Goal: Information Seeking & Learning: Learn about a topic

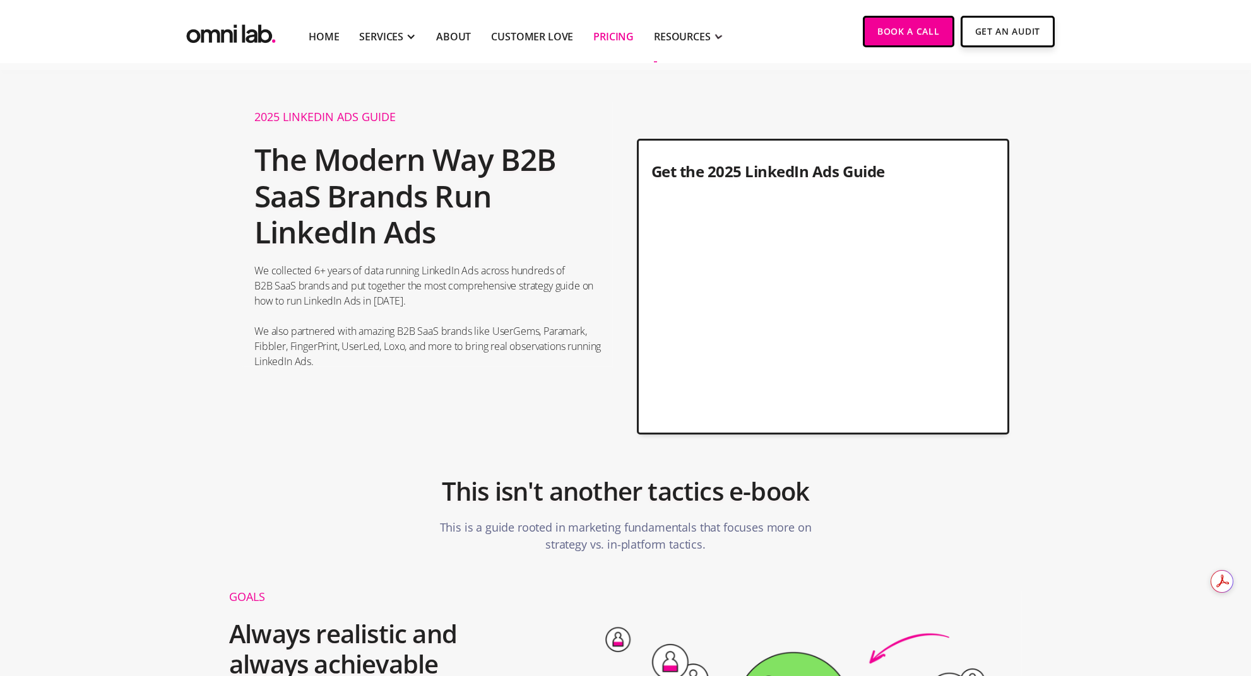
click at [613, 35] on link "Pricing" at bounding box center [613, 36] width 40 height 15
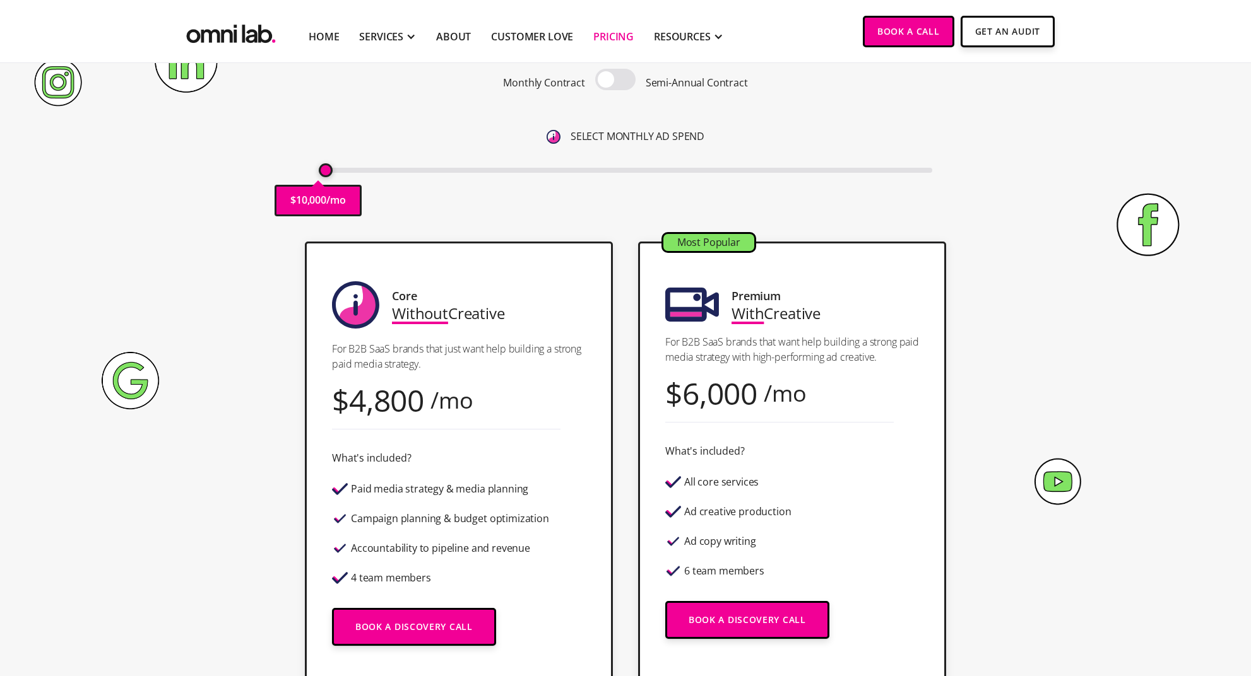
scroll to position [153, 0]
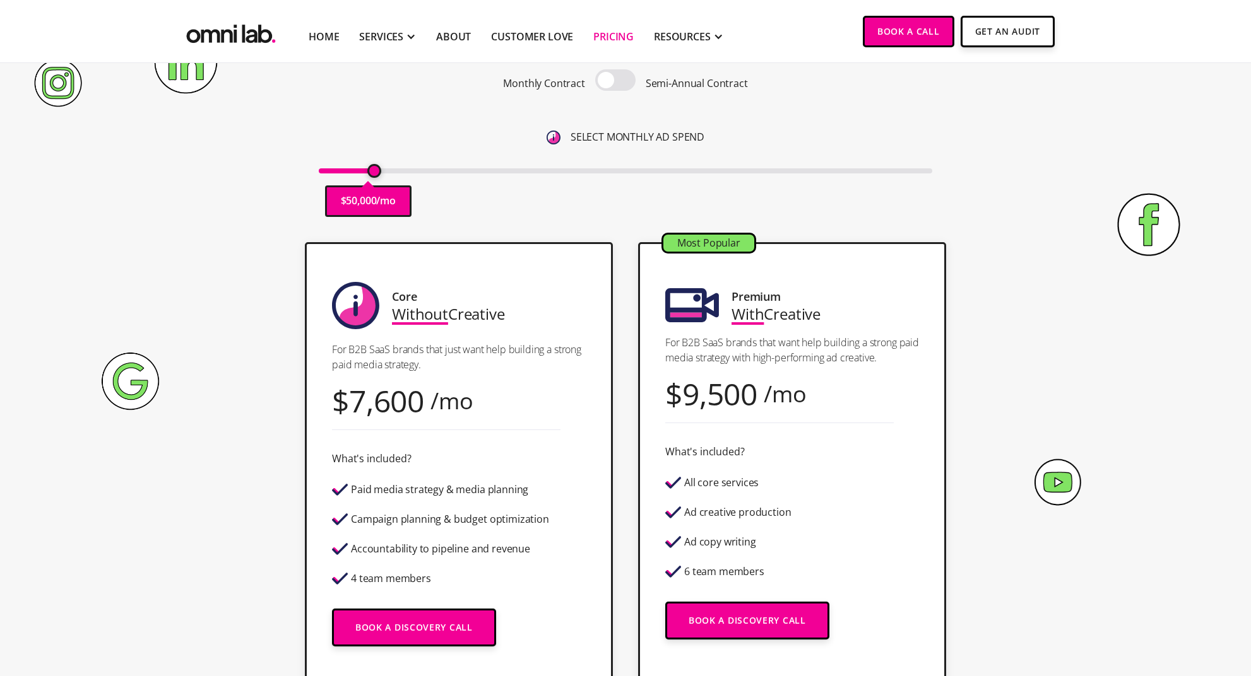
drag, startPoint x: 324, startPoint y: 170, endPoint x: 373, endPoint y: 177, distance: 49.6
click at [373, 174] on input "range" at bounding box center [626, 170] width 614 height 5
drag, startPoint x: 372, startPoint y: 177, endPoint x: 264, endPoint y: 171, distance: 108.1
click at [239, 172] on div "Pricing Transparent Pricing. Yeah, We Know . Monthly Contract Semi-Annual Contr…" at bounding box center [625, 88] width 793 height 281
click at [367, 174] on input "range" at bounding box center [626, 170] width 614 height 5
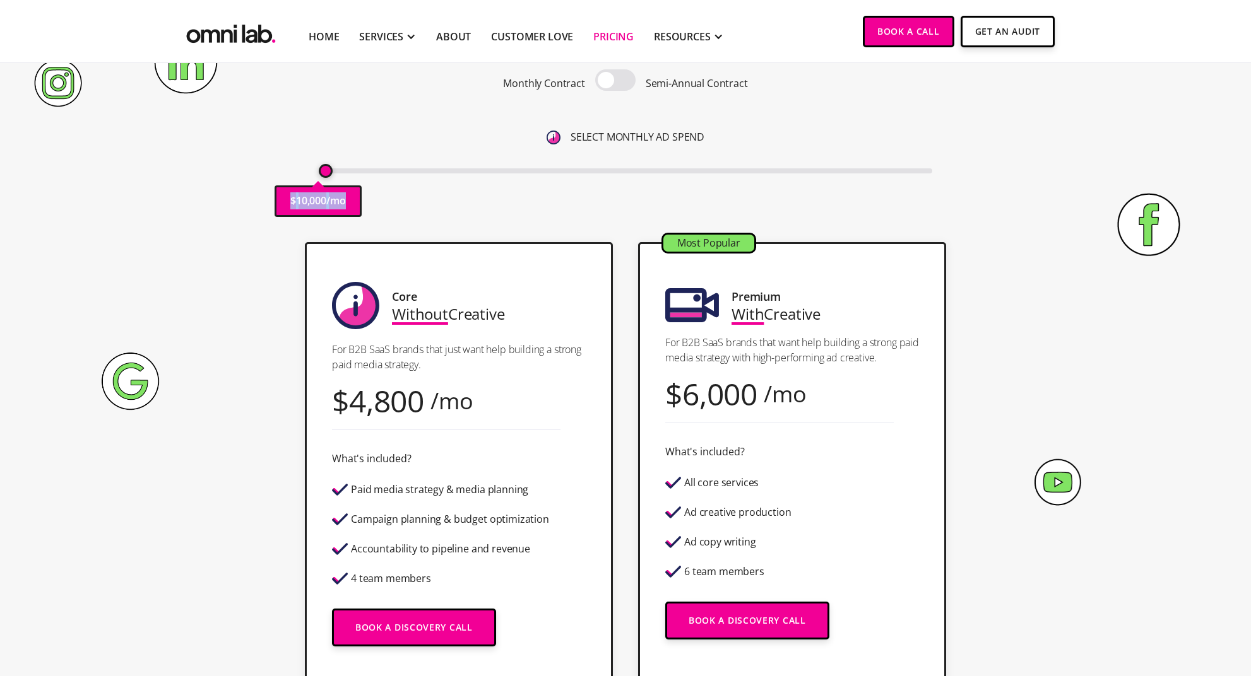
drag, startPoint x: 369, startPoint y: 172, endPoint x: 257, endPoint y: 175, distance: 111.7
click at [319, 174] on input "range" at bounding box center [626, 170] width 614 height 5
click at [257, 175] on div "Pricing Transparent Pricing. Yeah, We Know . Monthly Contract Semi-Annual Contr…" at bounding box center [625, 88] width 767 height 281
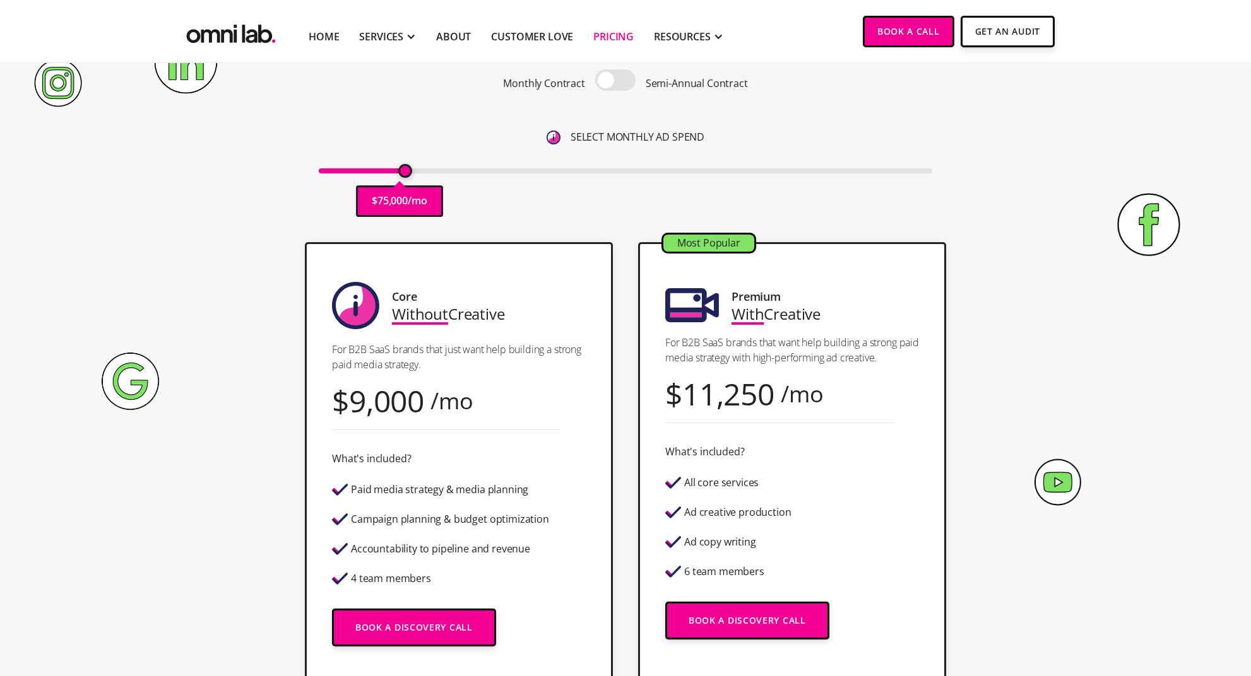
drag, startPoint x: 327, startPoint y: 174, endPoint x: 403, endPoint y: 175, distance: 76.4
type input "75000"
click at [403, 174] on input "range" at bounding box center [626, 170] width 614 height 5
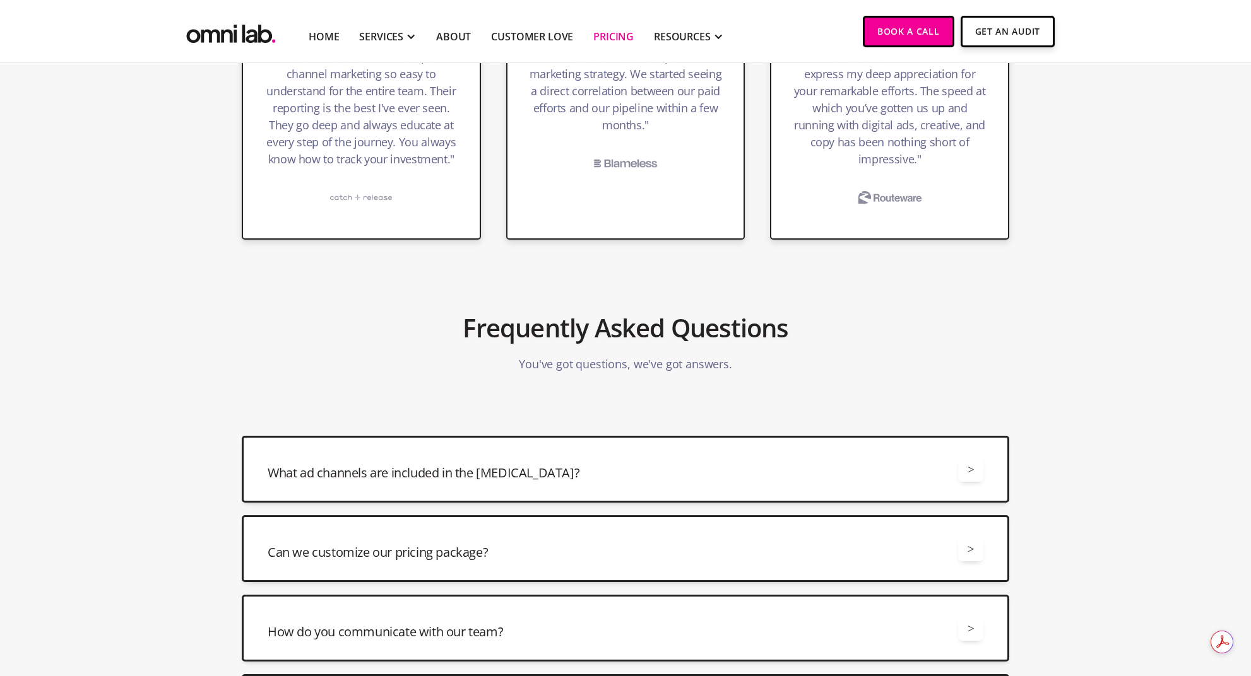
scroll to position [0, 0]
click at [769, 527] on div "Can we customize our pricing package? > Yes, we offer a number of different way…" at bounding box center [625, 549] width 767 height 67
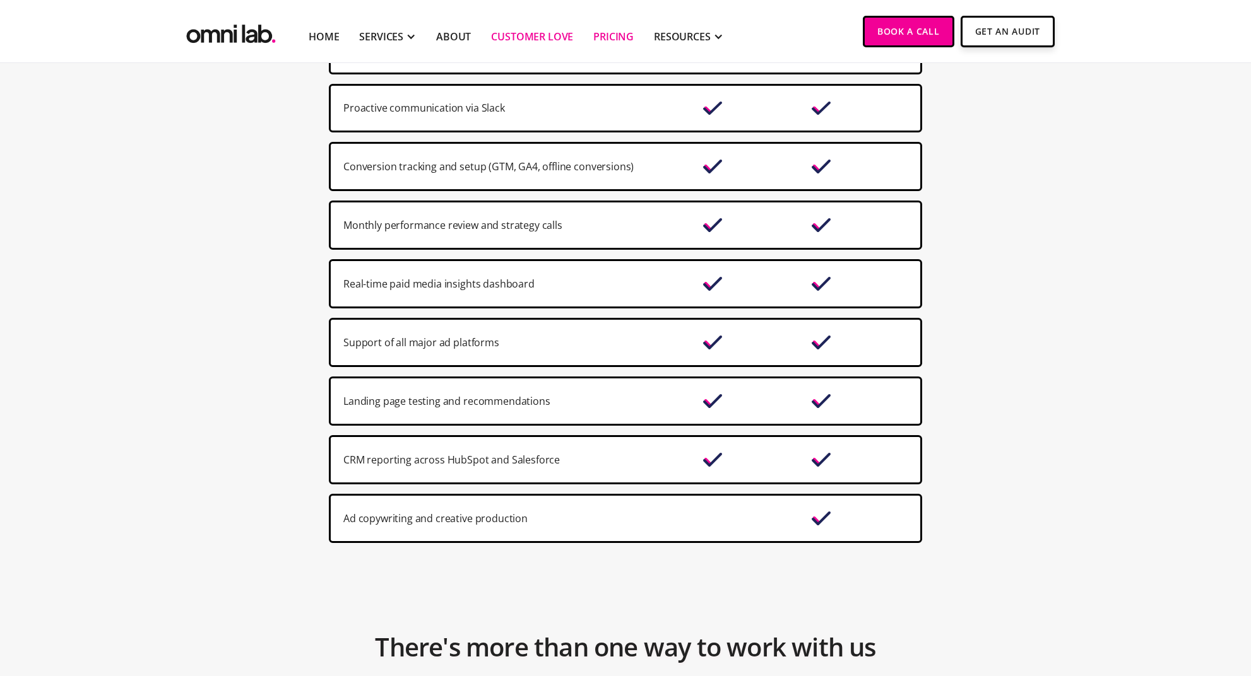
scroll to position [919, 0]
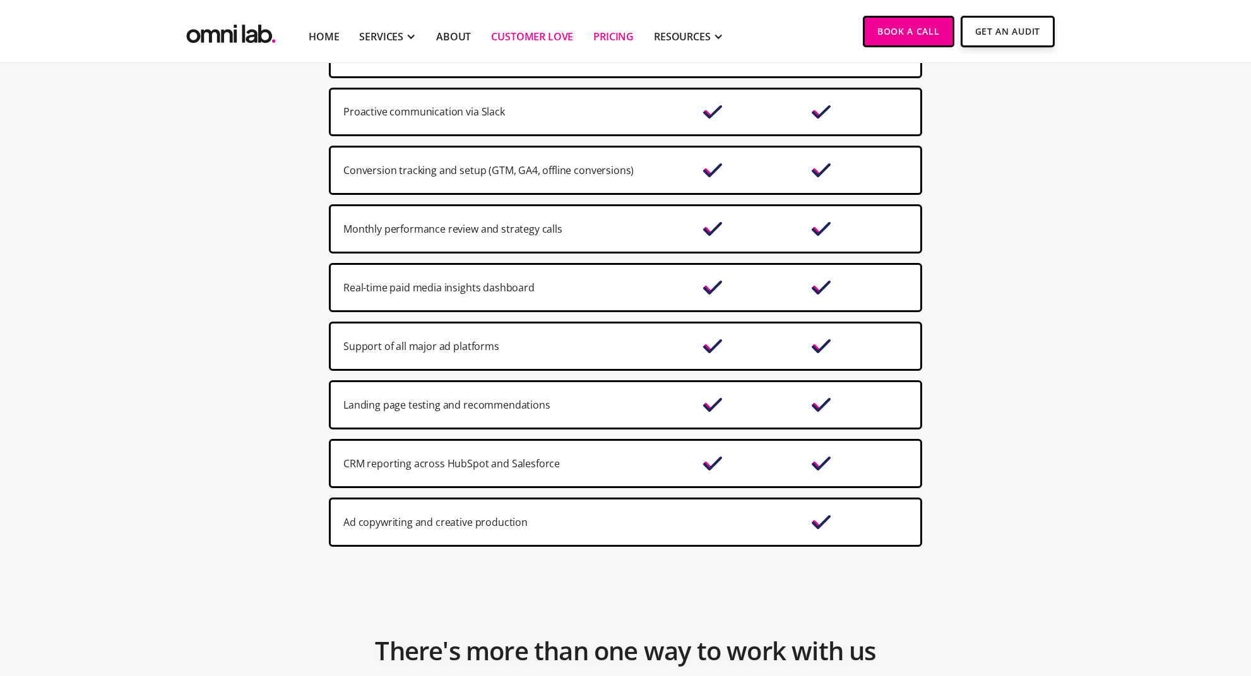
click at [555, 37] on link "Customer Love" at bounding box center [532, 36] width 82 height 15
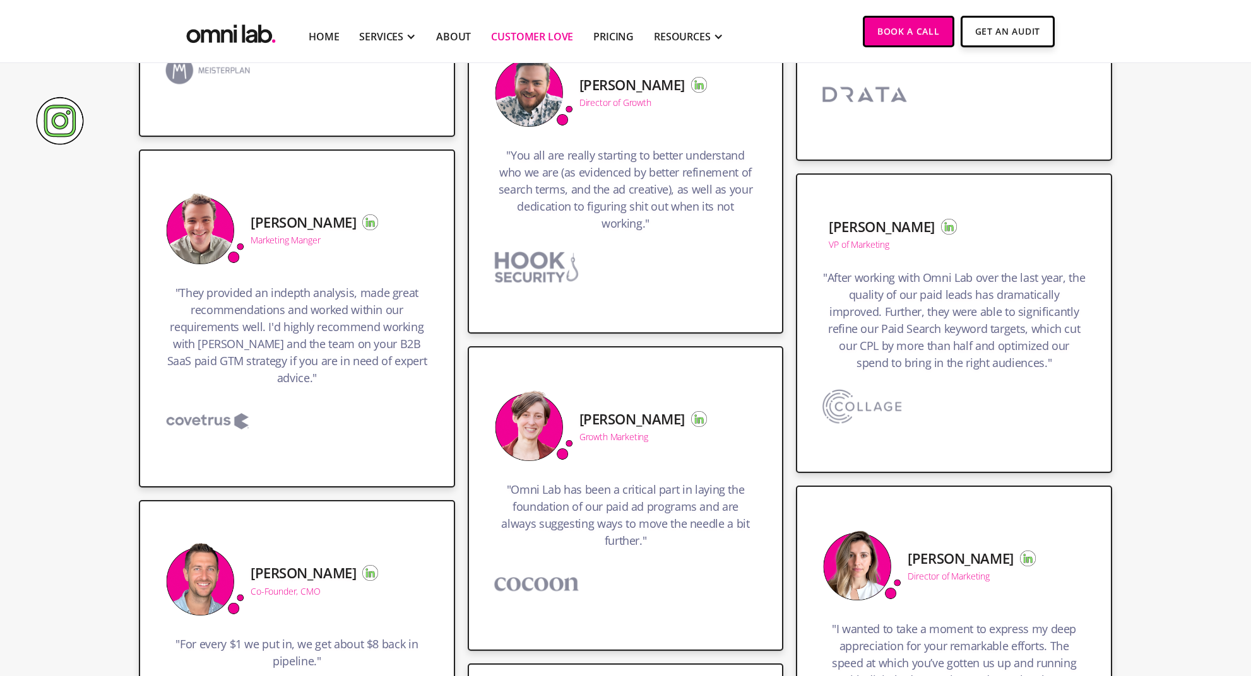
scroll to position [801, 0]
